Goal: Task Accomplishment & Management: Use online tool/utility

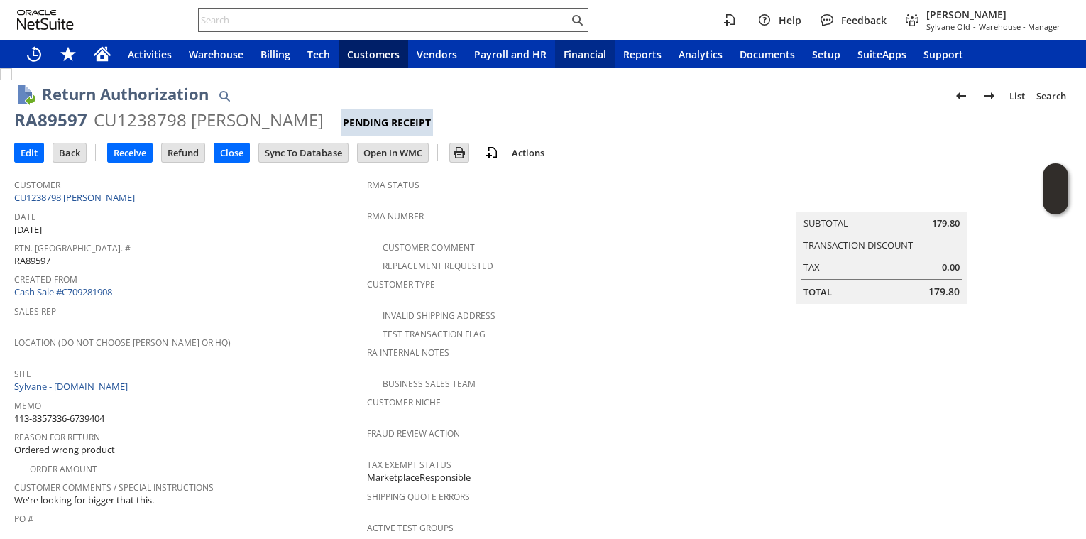
scroll to position [656, 0]
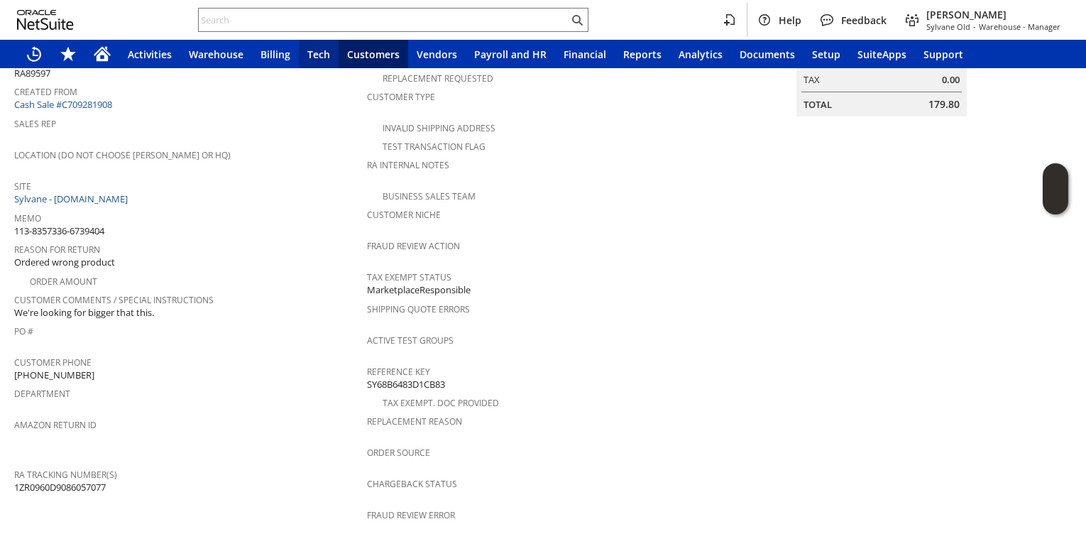
scroll to position [0, 0]
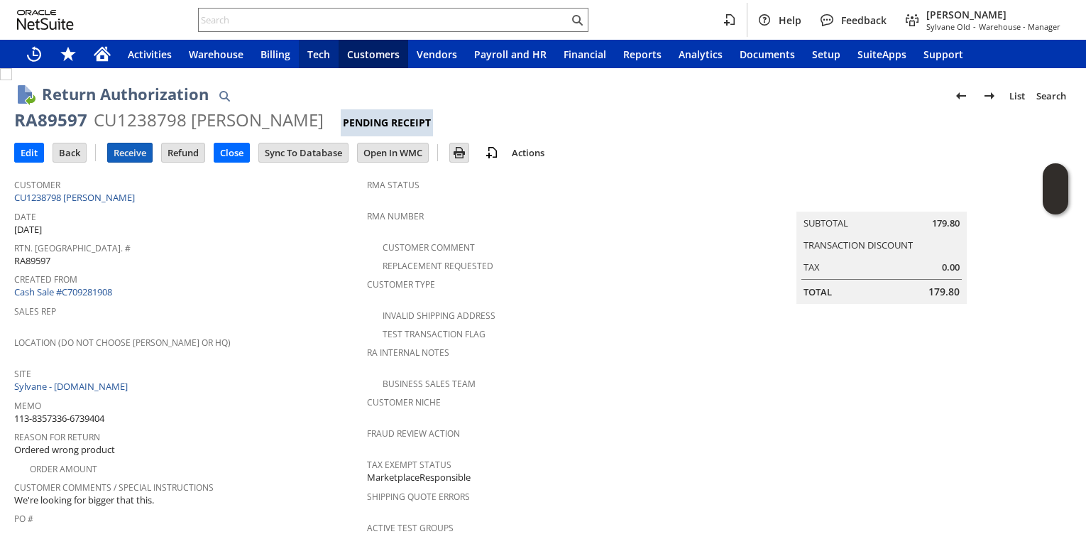
click at [125, 161] on input "Receive" at bounding box center [130, 152] width 44 height 18
click at [142, 155] on input "Receive" at bounding box center [130, 152] width 44 height 18
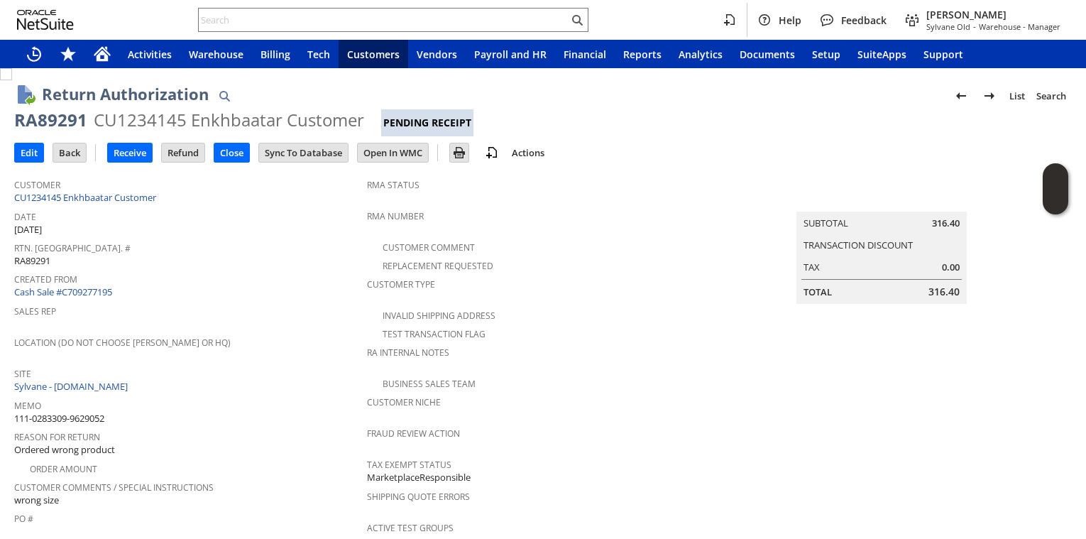
click at [283, 323] on div "Sales Rep" at bounding box center [187, 316] width 346 height 30
click at [146, 158] on input "Receive" at bounding box center [130, 152] width 44 height 18
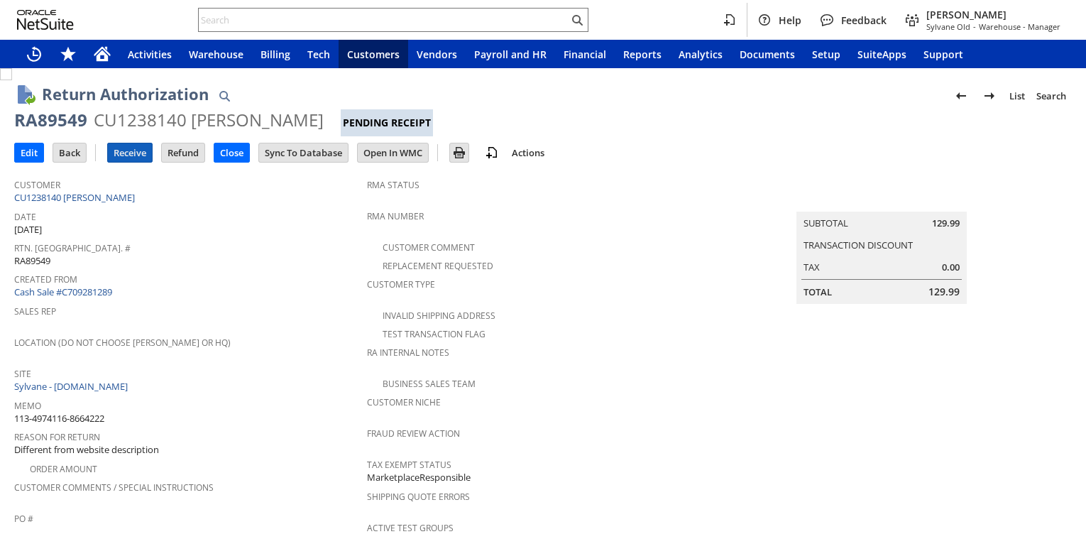
click at [121, 152] on input "Receive" at bounding box center [130, 152] width 44 height 18
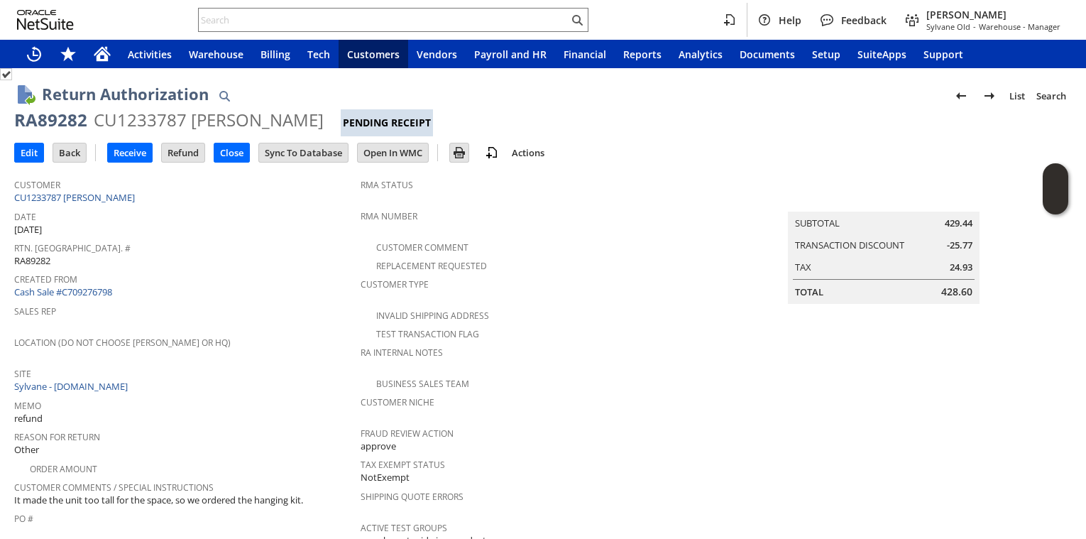
click at [70, 121] on div "RA89282" at bounding box center [50, 120] width 73 height 23
copy div "RA89282"
click at [317, 302] on span "Sales Rep" at bounding box center [183, 309] width 339 height 16
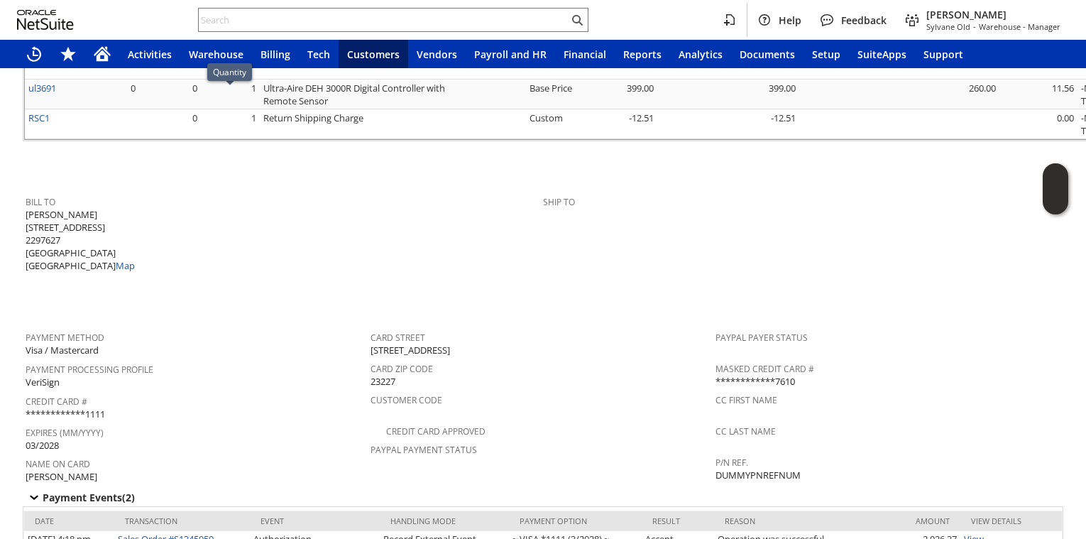
scroll to position [562, 0]
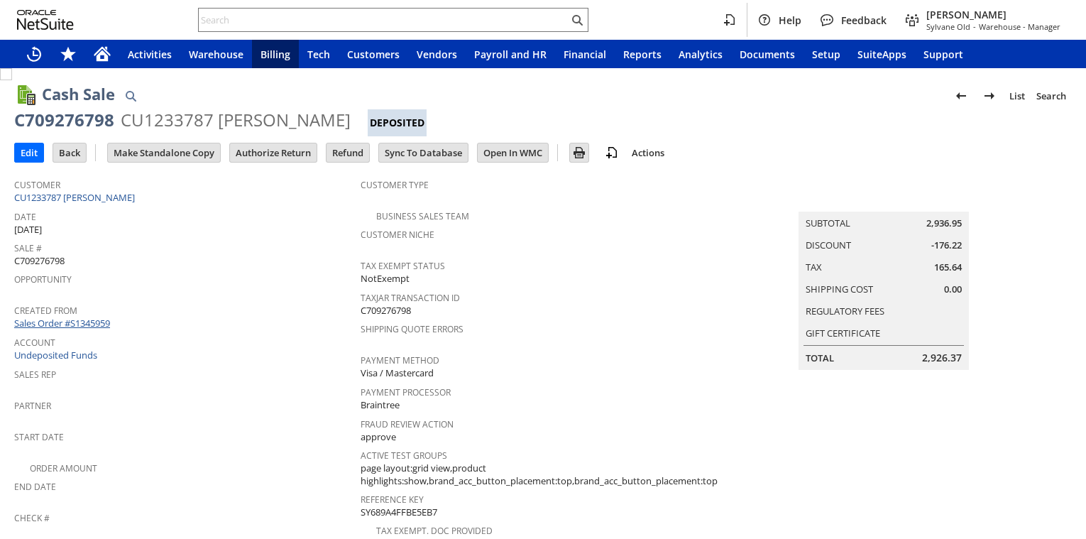
click at [80, 325] on link "Sales Order #S1345959" at bounding box center [63, 323] width 99 height 13
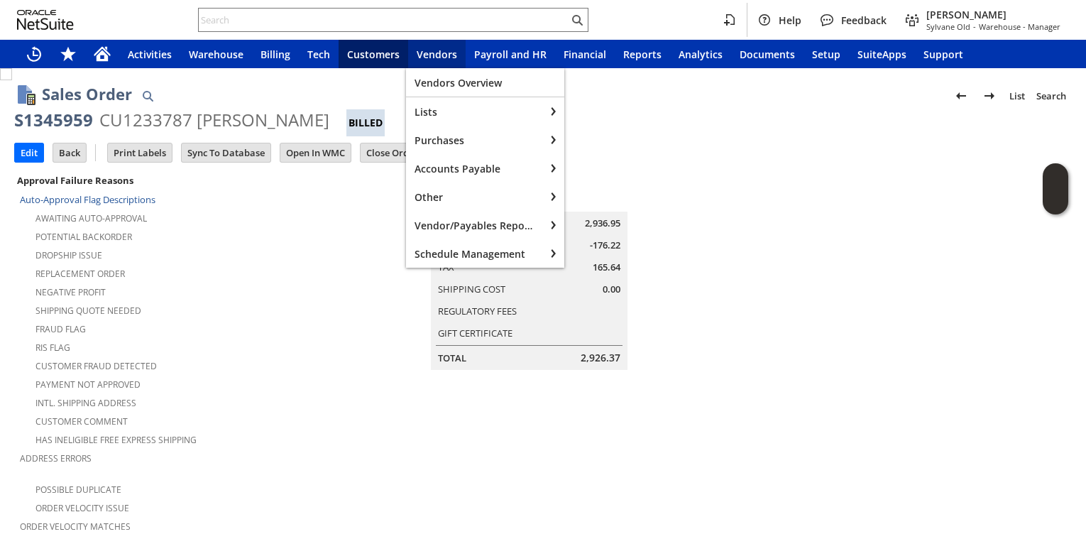
click at [304, 360] on div "Customer Fraud Detected" at bounding box center [191, 364] width 342 height 17
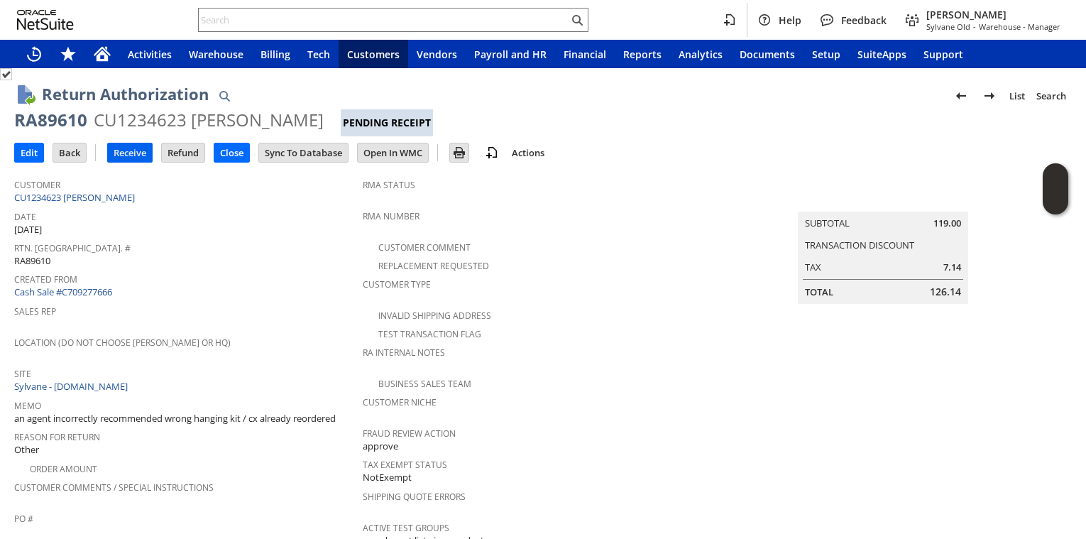
click at [133, 150] on input "Receive" at bounding box center [130, 152] width 44 height 18
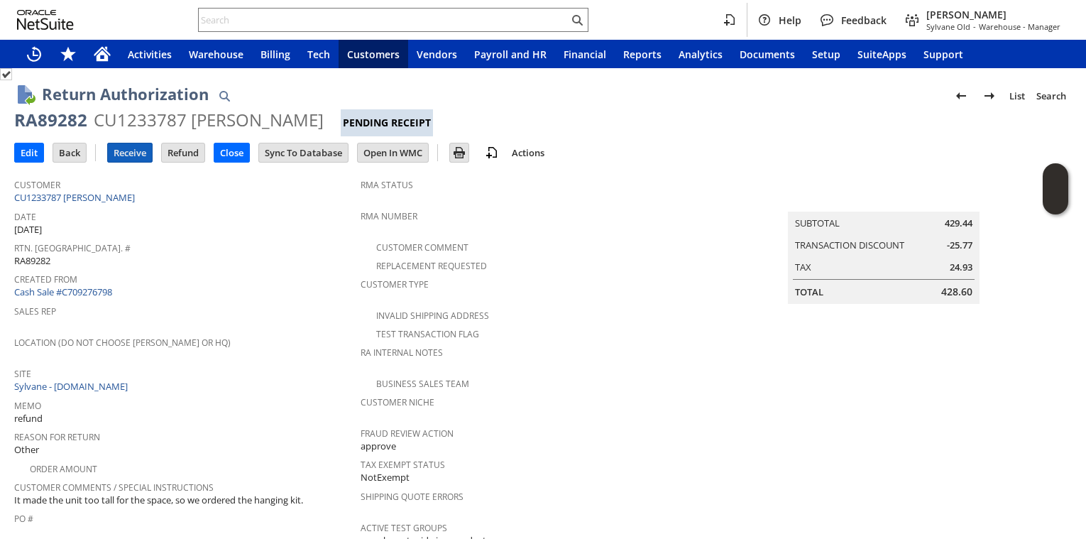
click at [130, 153] on input "Receive" at bounding box center [130, 152] width 44 height 18
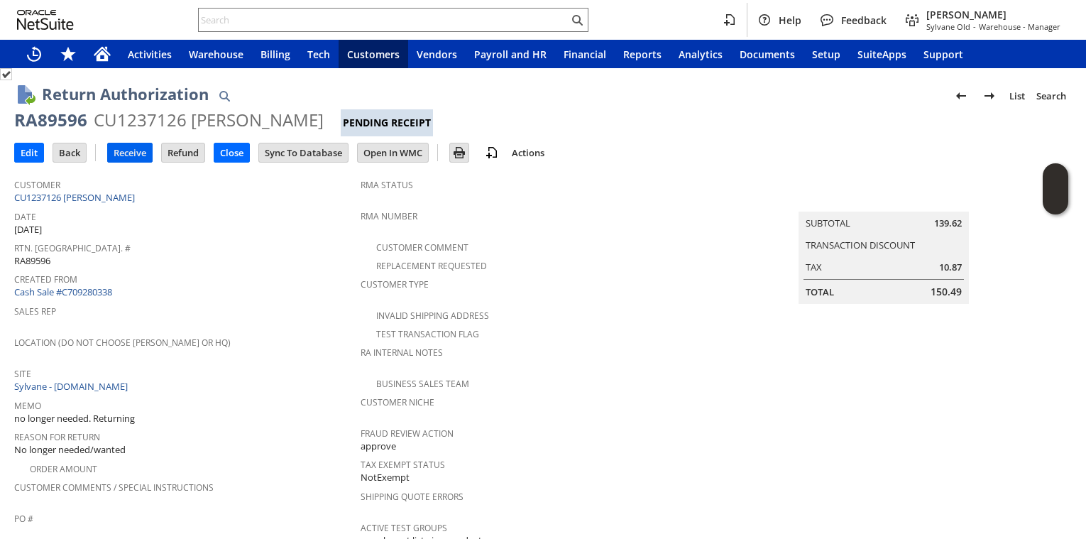
click at [132, 158] on input "Receive" at bounding box center [130, 152] width 44 height 18
click at [132, 150] on input "Receive" at bounding box center [130, 152] width 44 height 18
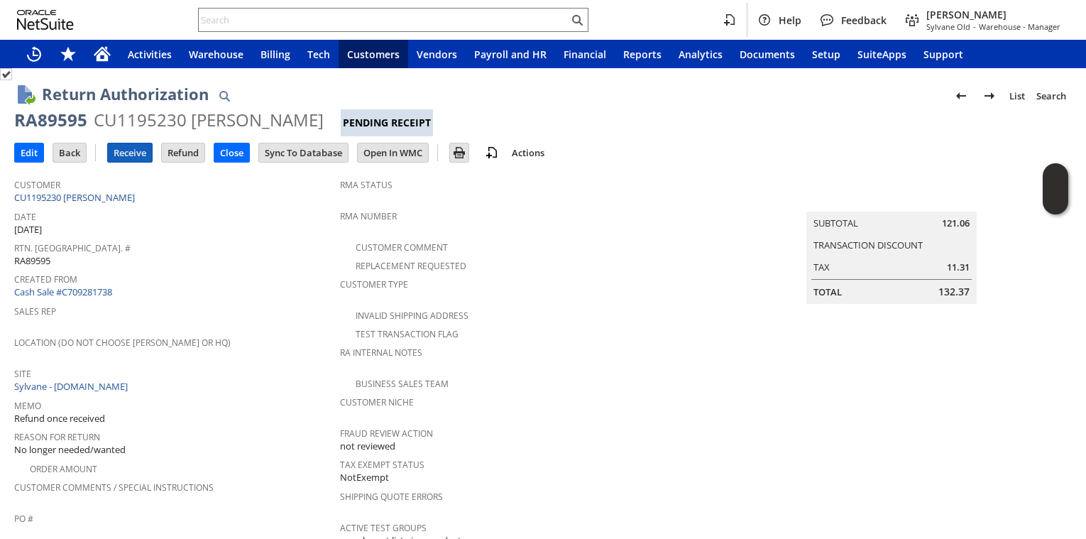
click at [139, 155] on input "Receive" at bounding box center [130, 152] width 44 height 18
